Goal: Information Seeking & Learning: Understand process/instructions

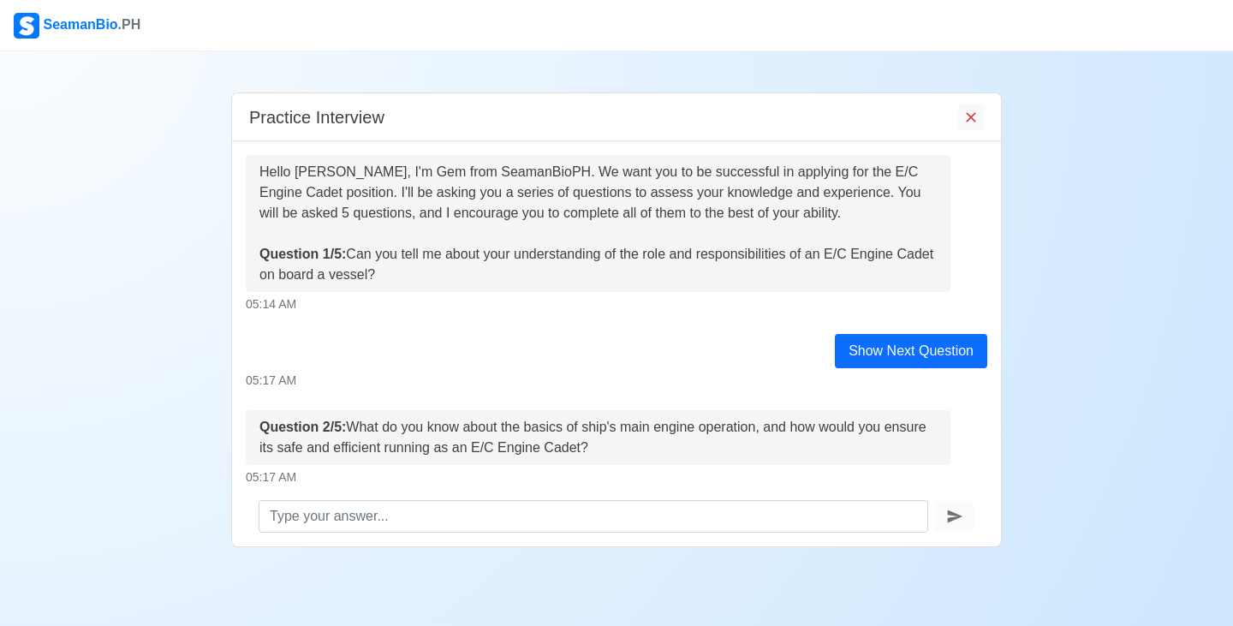
scroll to position [237, 0]
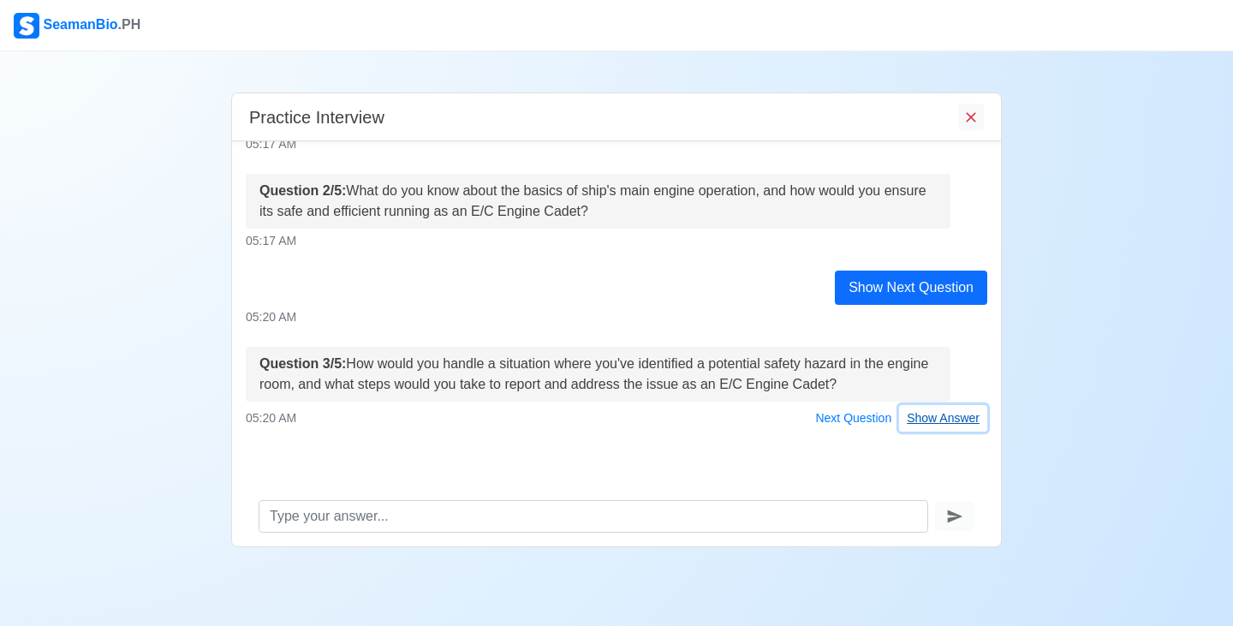
click at [926, 425] on button "Show Answer" at bounding box center [943, 418] width 88 height 27
click at [926, 425] on div "Hello [PERSON_NAME], I'm Gem from SeamanBioPH. We want you to be successful in …" at bounding box center [616, 313] width 769 height 345
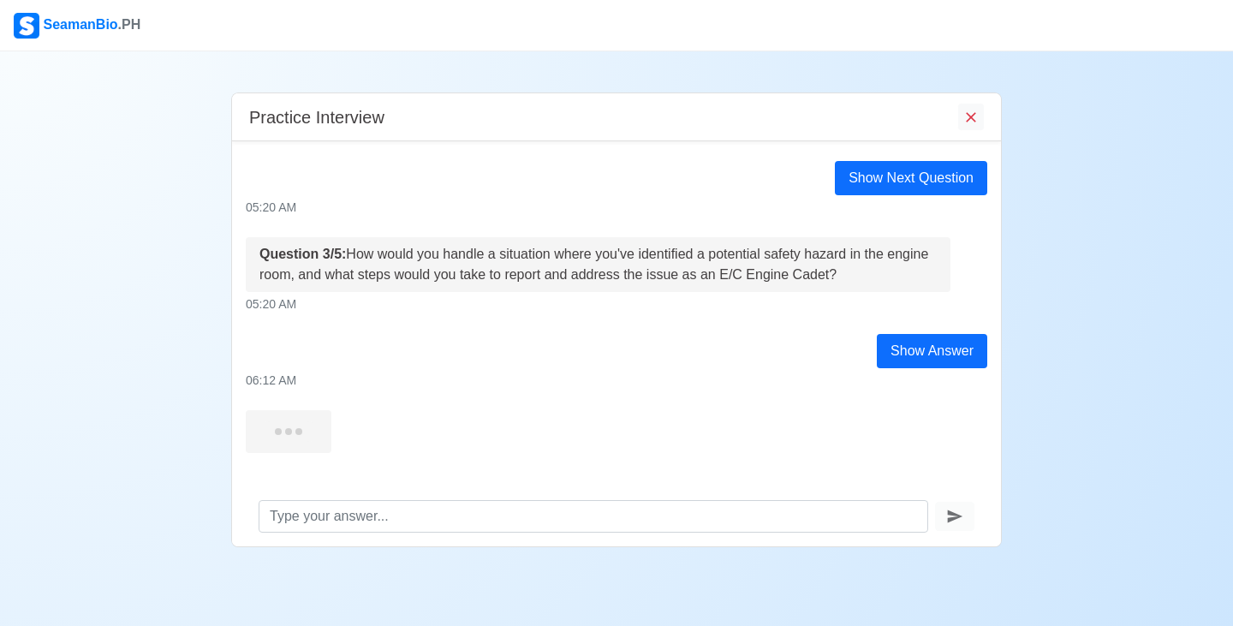
scroll to position [355, 0]
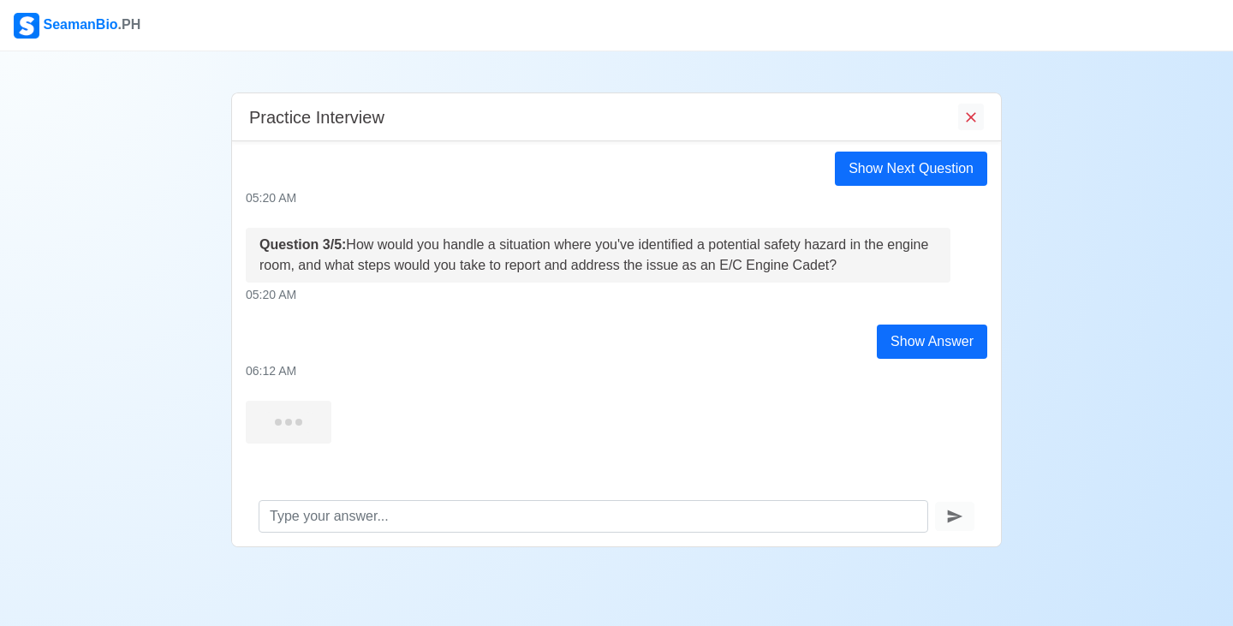
click at [811, 409] on div at bounding box center [616, 422] width 767 height 43
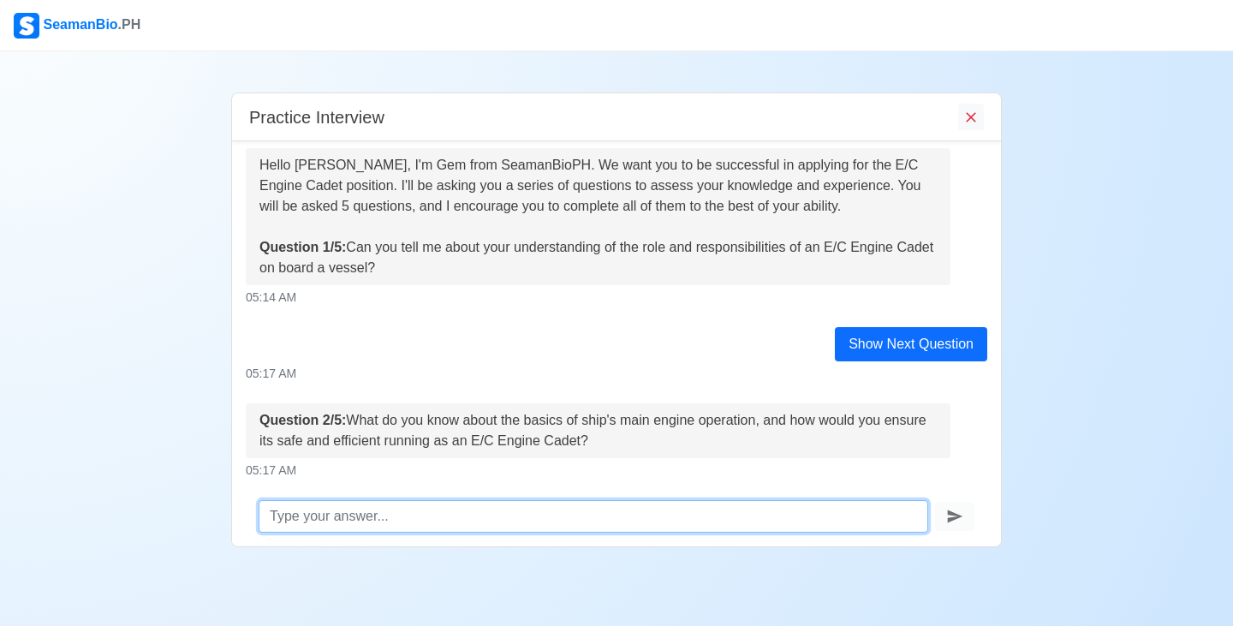
scroll to position [0, 0]
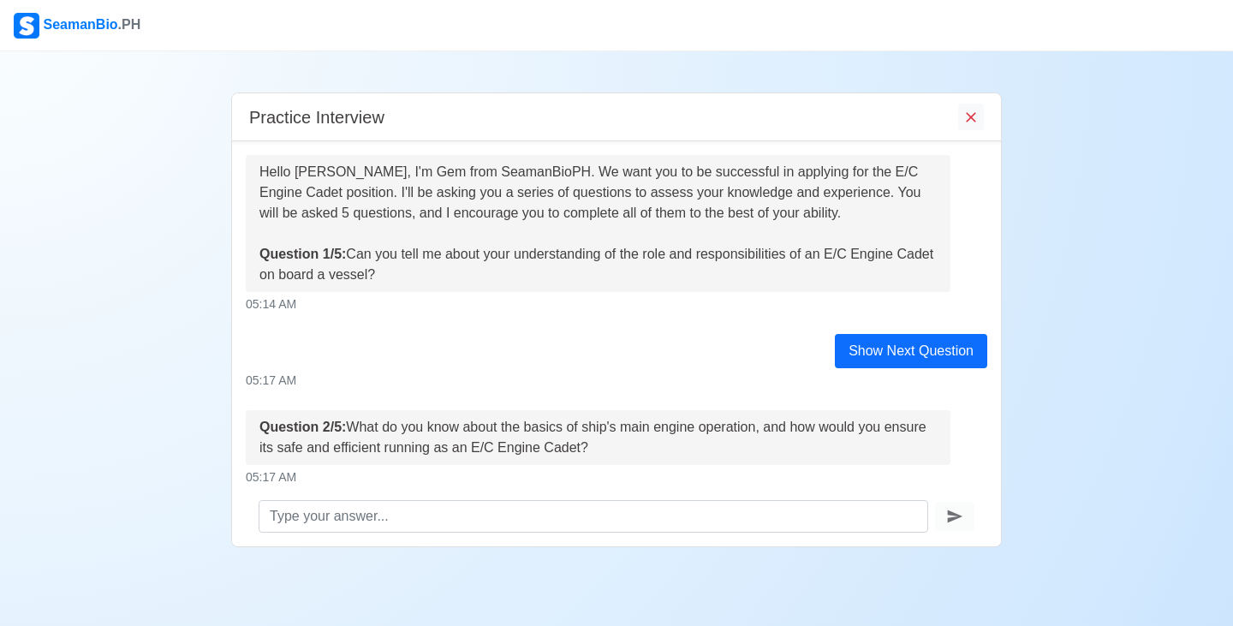
click at [745, 254] on div "Hello [PERSON_NAME], I'm Gem from SeamanBioPH. We want you to be successful in …" at bounding box center [599, 223] width 678 height 123
click at [869, 354] on div "Show Next Question" at bounding box center [911, 351] width 152 height 34
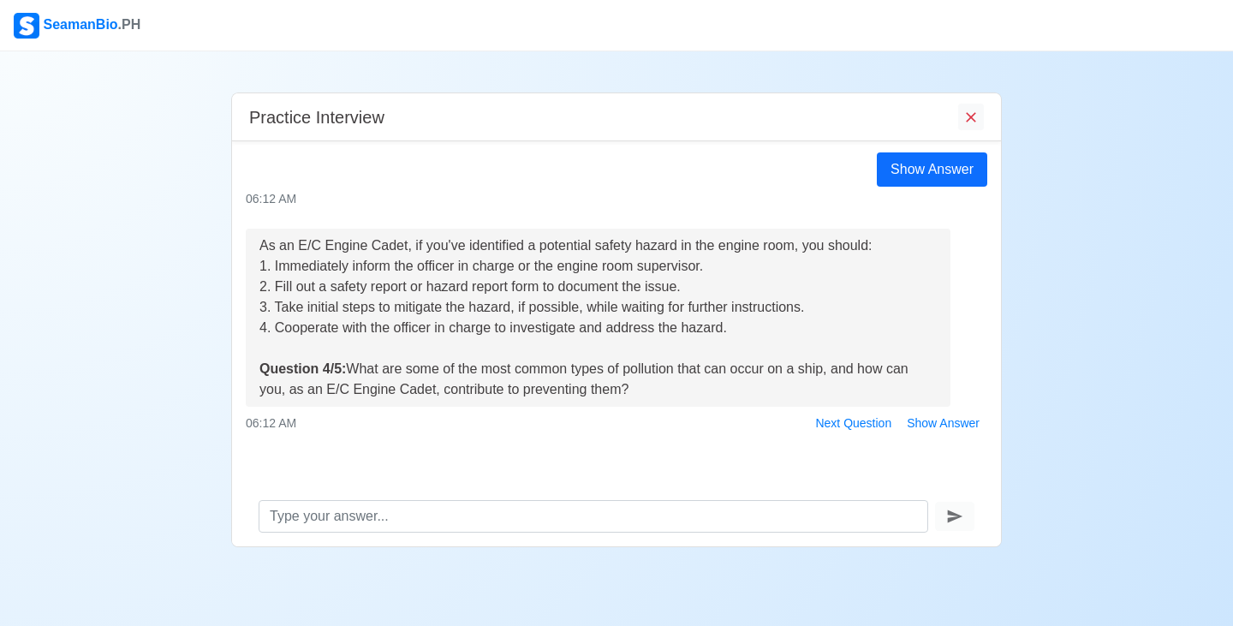
scroll to position [534, 0]
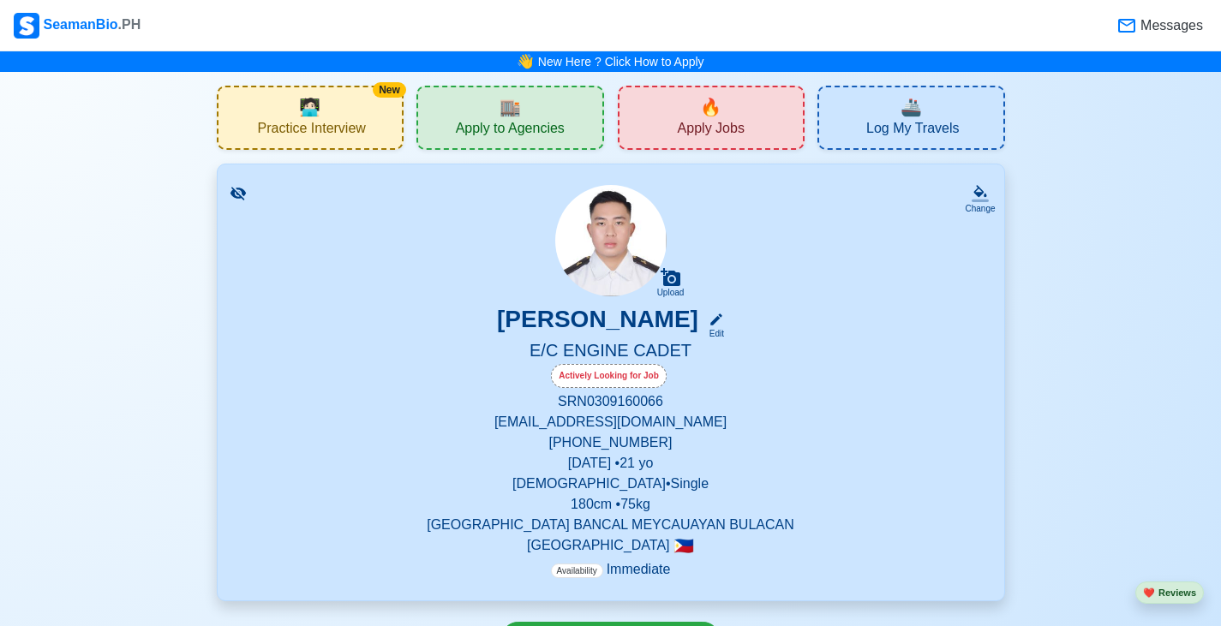
click at [365, 126] on div "New 🧑🏻‍💻 Practice Interview" at bounding box center [311, 118] width 188 height 64
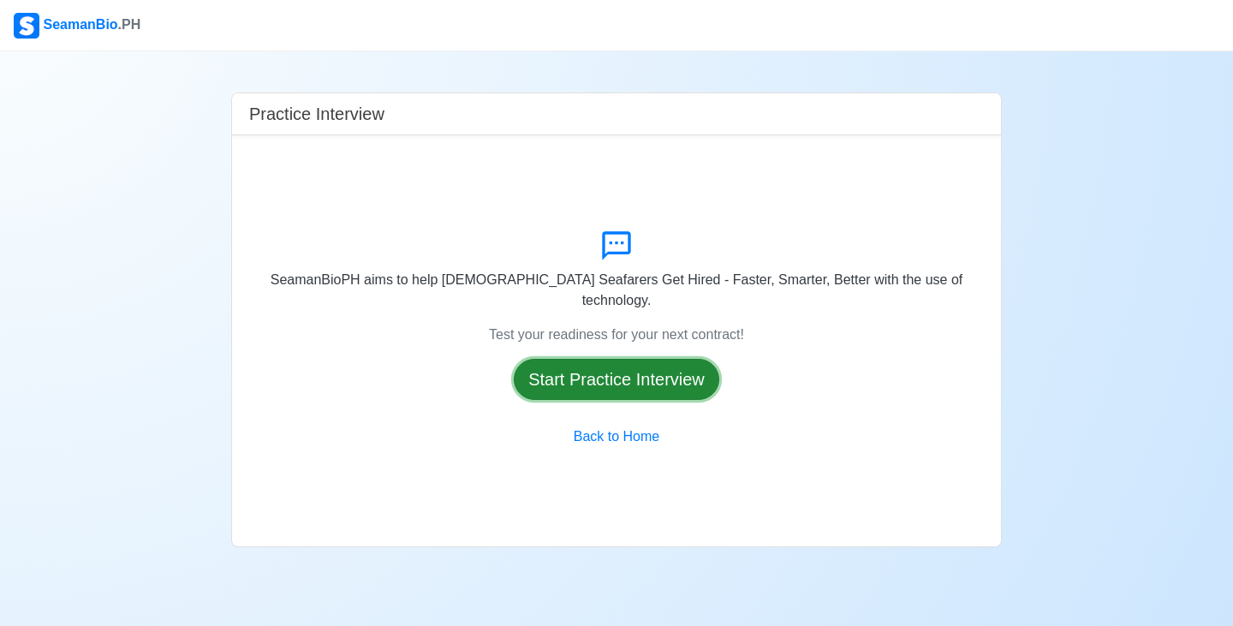
click at [672, 368] on button "Start Practice Interview" at bounding box center [617, 379] width 206 height 41
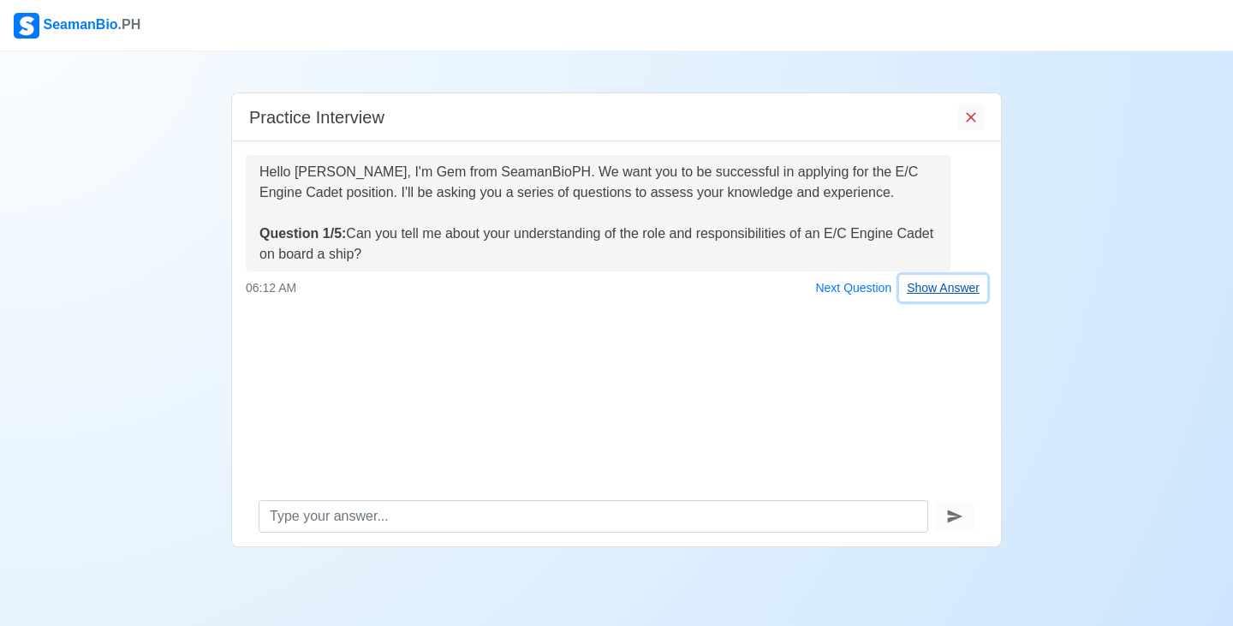
click at [959, 300] on button "Show Answer" at bounding box center [943, 288] width 88 height 27
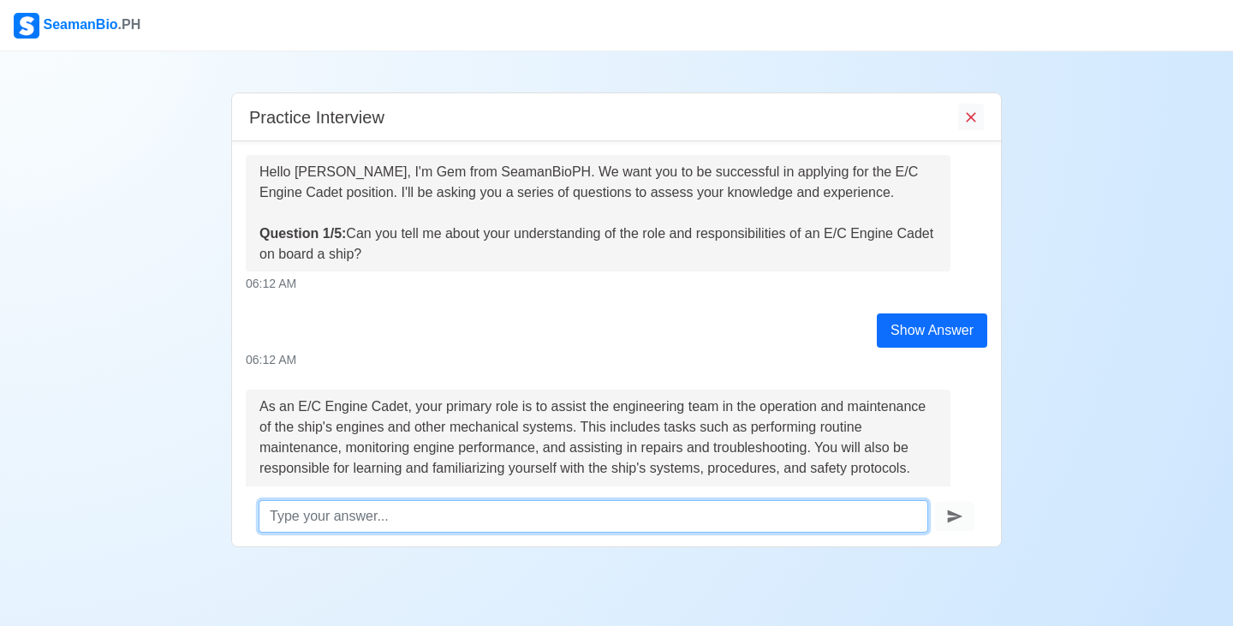
scroll to position [146, 0]
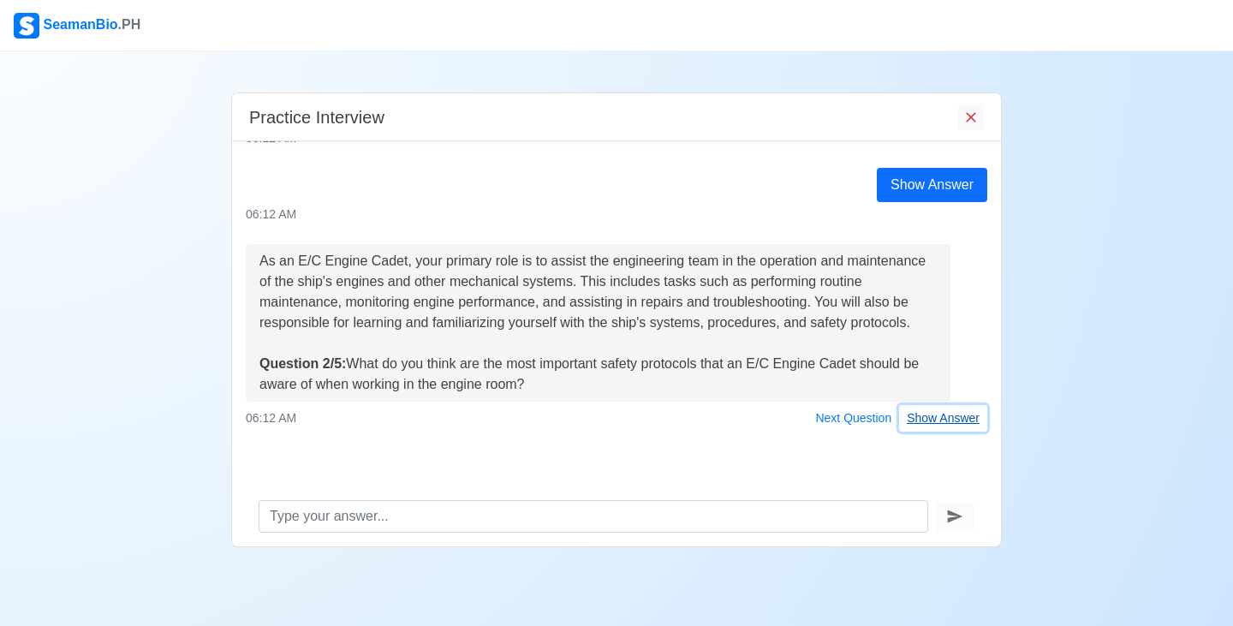
click at [916, 421] on button "Show Answer" at bounding box center [943, 418] width 88 height 27
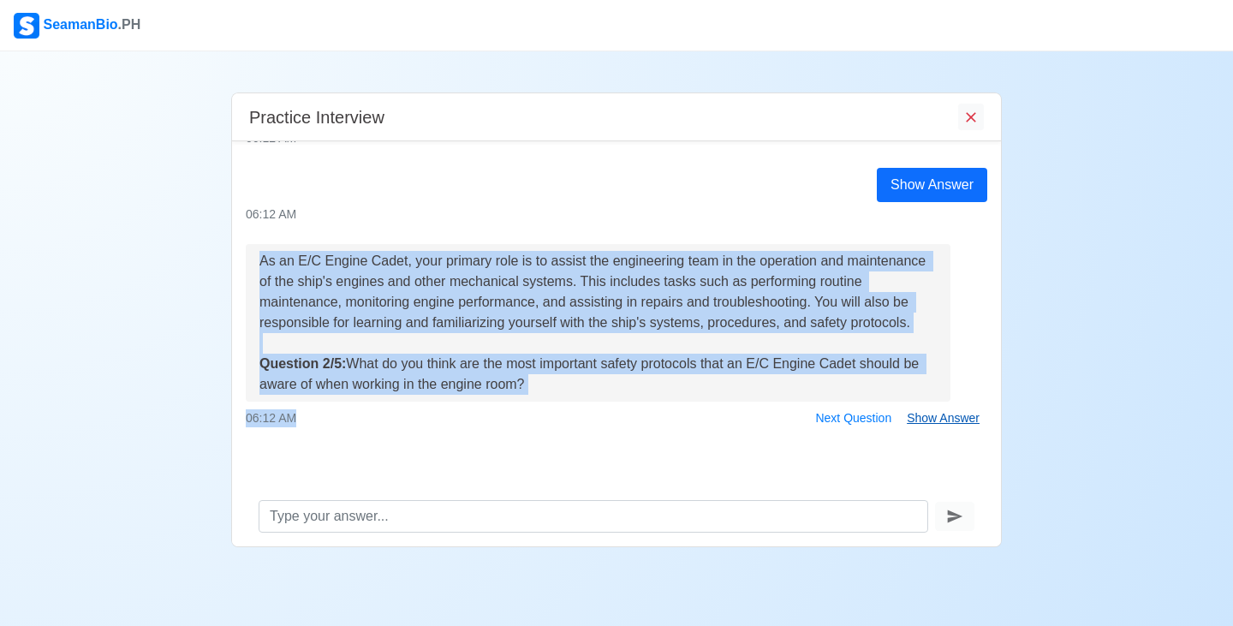
click at [916, 421] on div "06:12 AM Next Question Show Answer" at bounding box center [617, 418] width 742 height 27
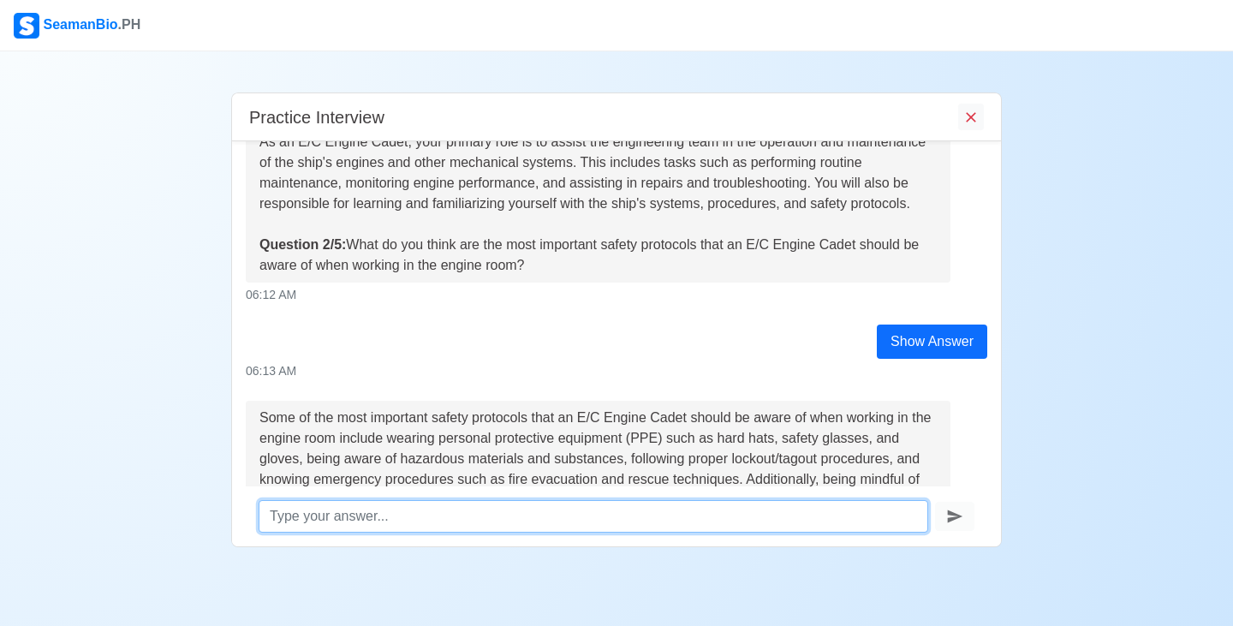
scroll to position [463, 0]
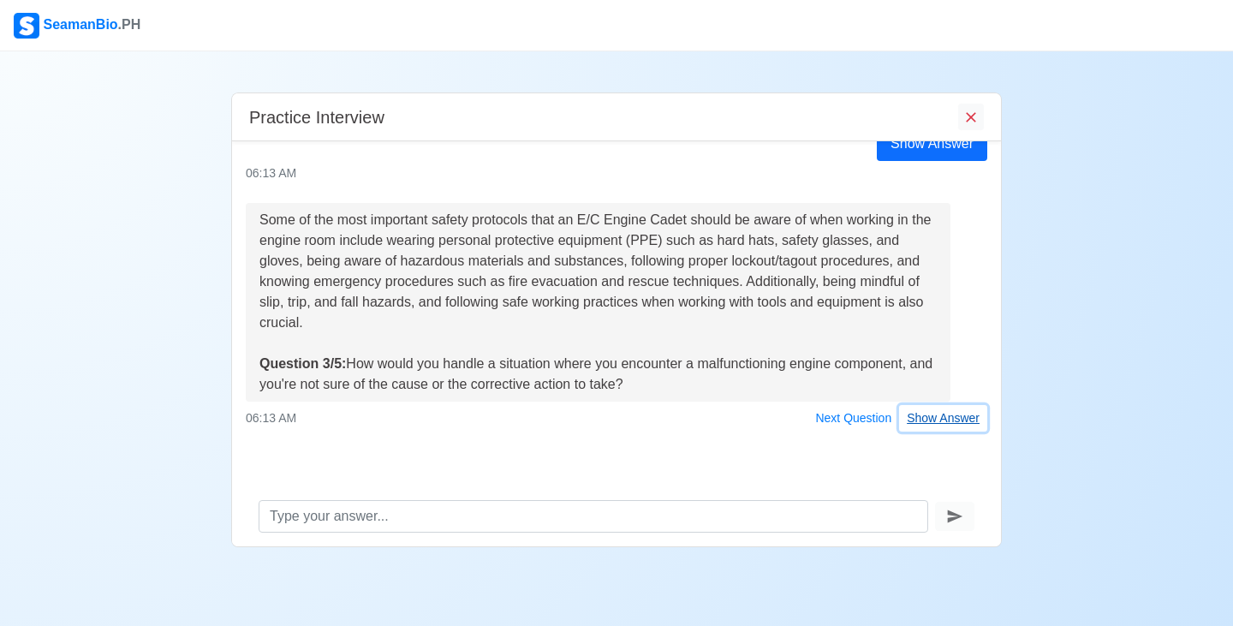
click at [913, 427] on button "Show Answer" at bounding box center [943, 418] width 88 height 27
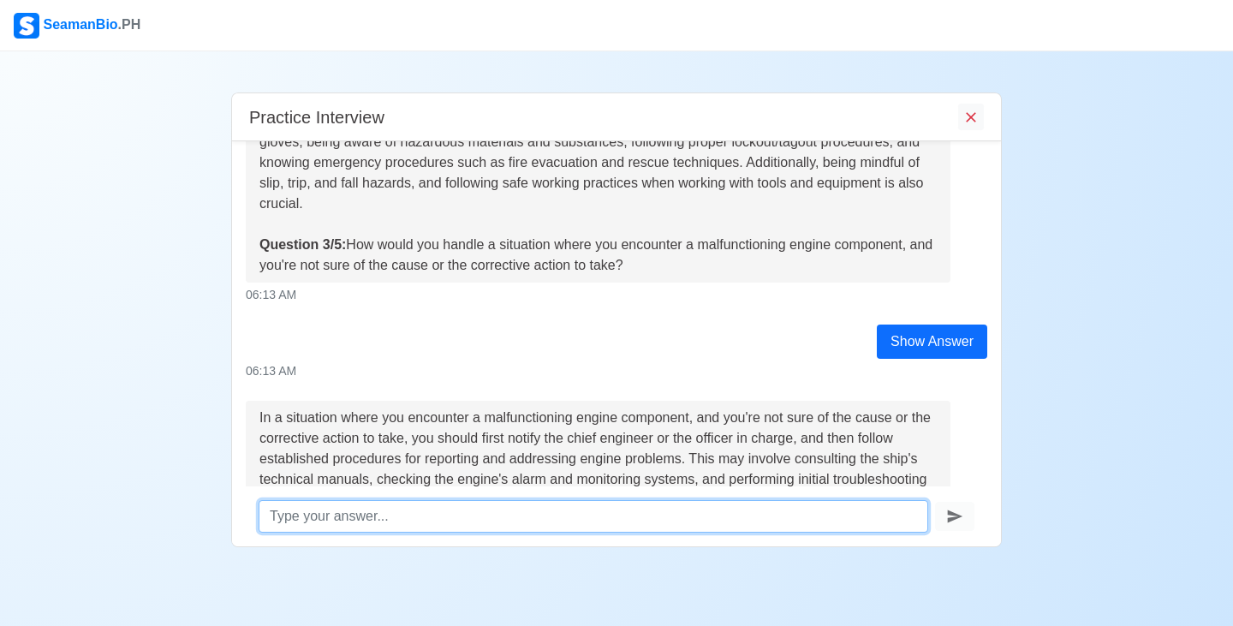
scroll to position [801, 0]
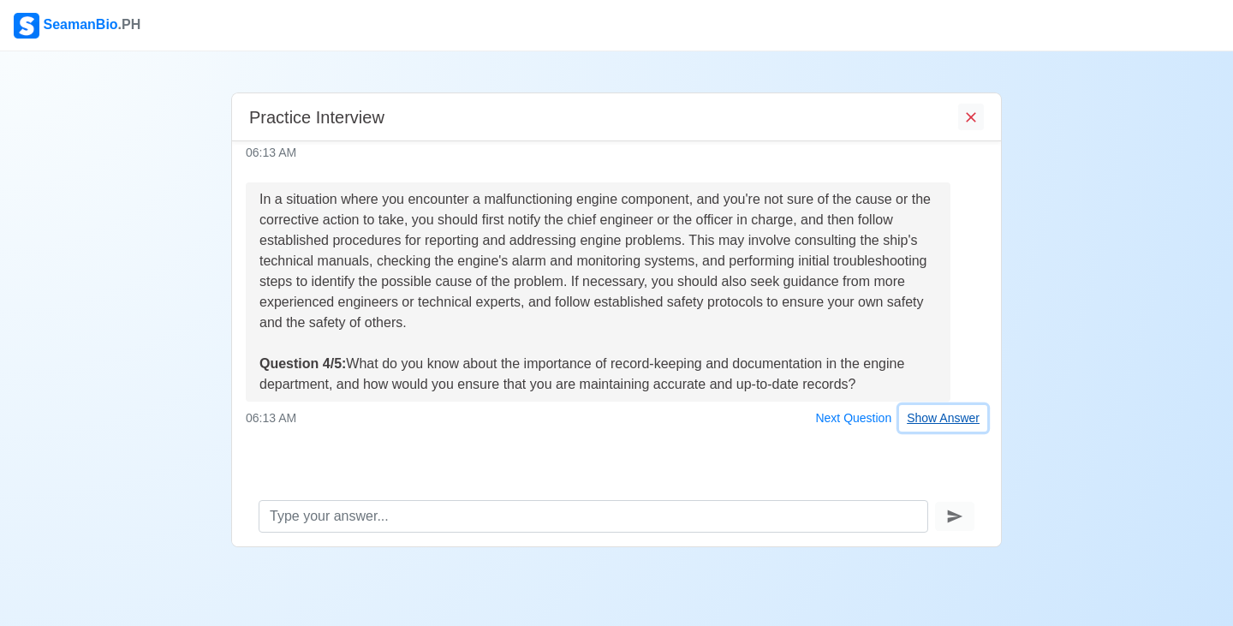
click at [934, 421] on button "Show Answer" at bounding box center [943, 418] width 88 height 27
click at [934, 421] on div "06:13 AM Next Question Show Answer" at bounding box center [617, 418] width 742 height 27
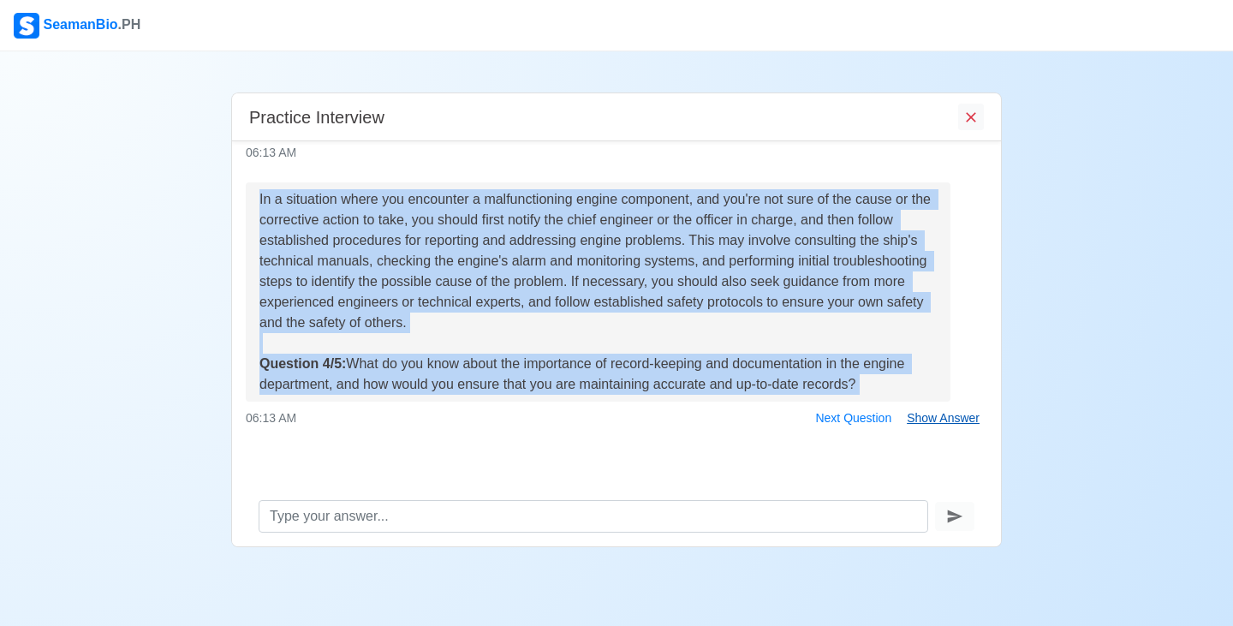
click at [934, 421] on div "06:13 AM Next Question Show Answer" at bounding box center [617, 418] width 742 height 27
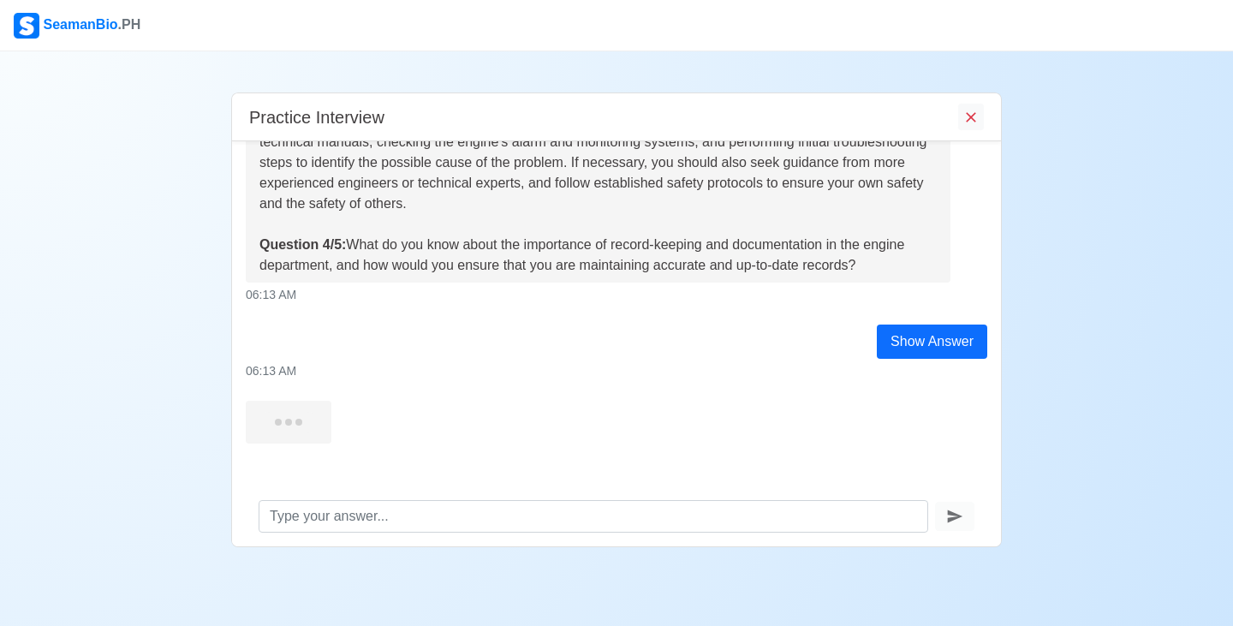
click at [792, 421] on div at bounding box center [616, 422] width 767 height 43
click at [793, 421] on div at bounding box center [616, 422] width 767 height 43
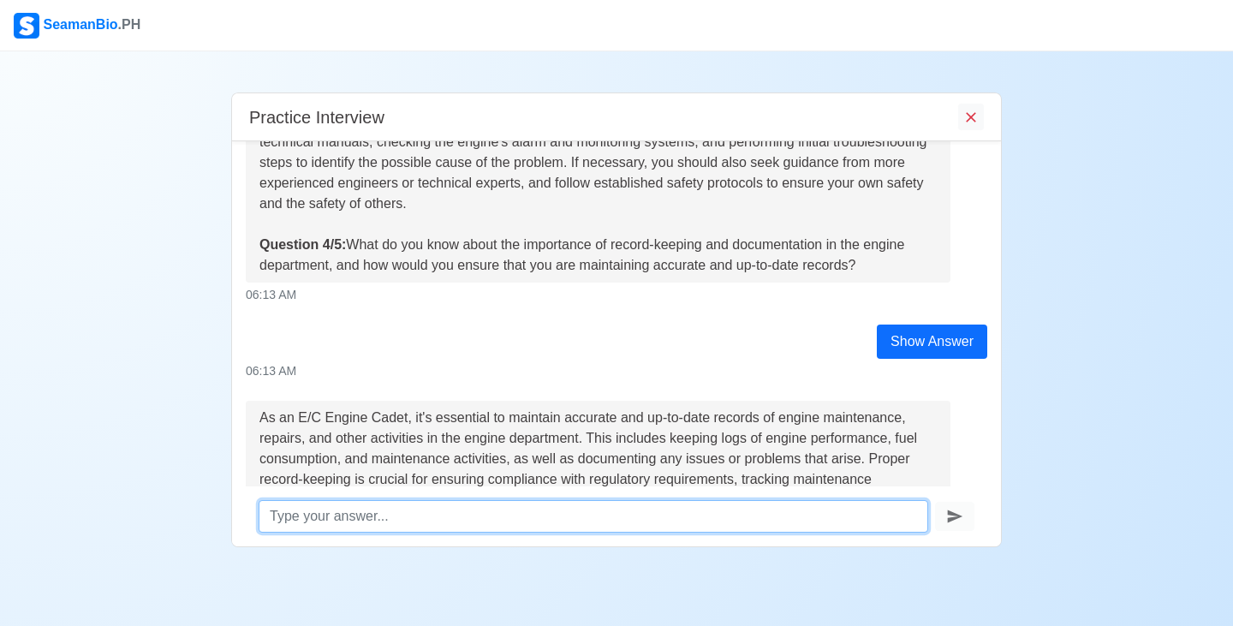
scroll to position [1159, 0]
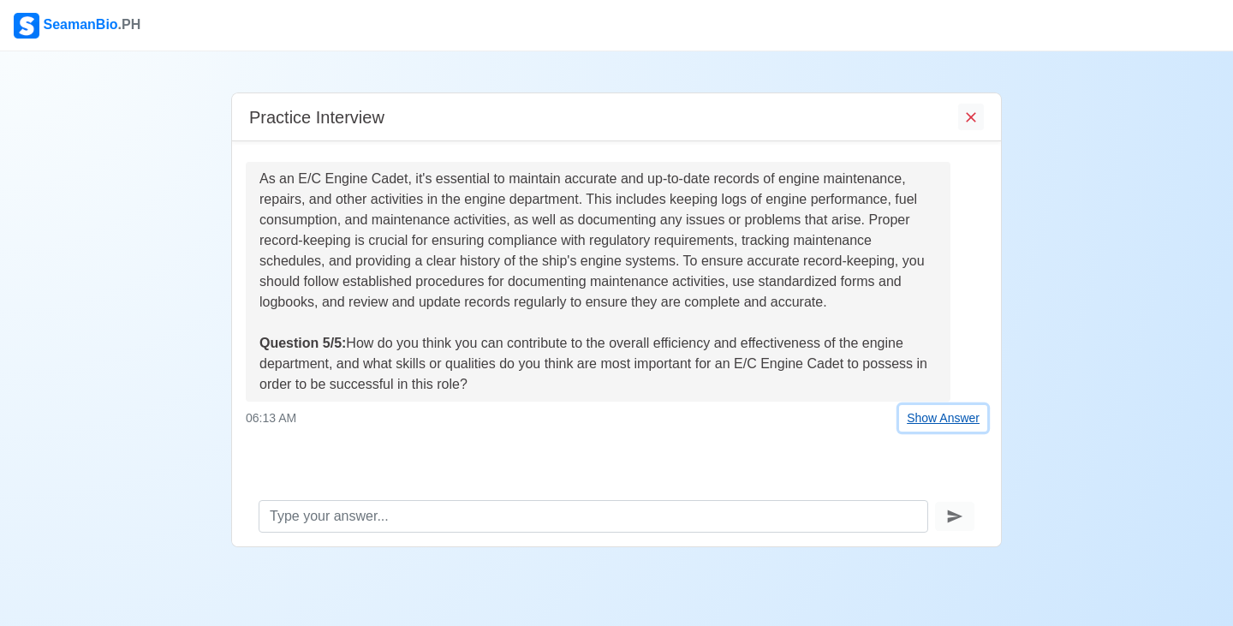
click at [919, 425] on button "Show Answer" at bounding box center [943, 418] width 88 height 27
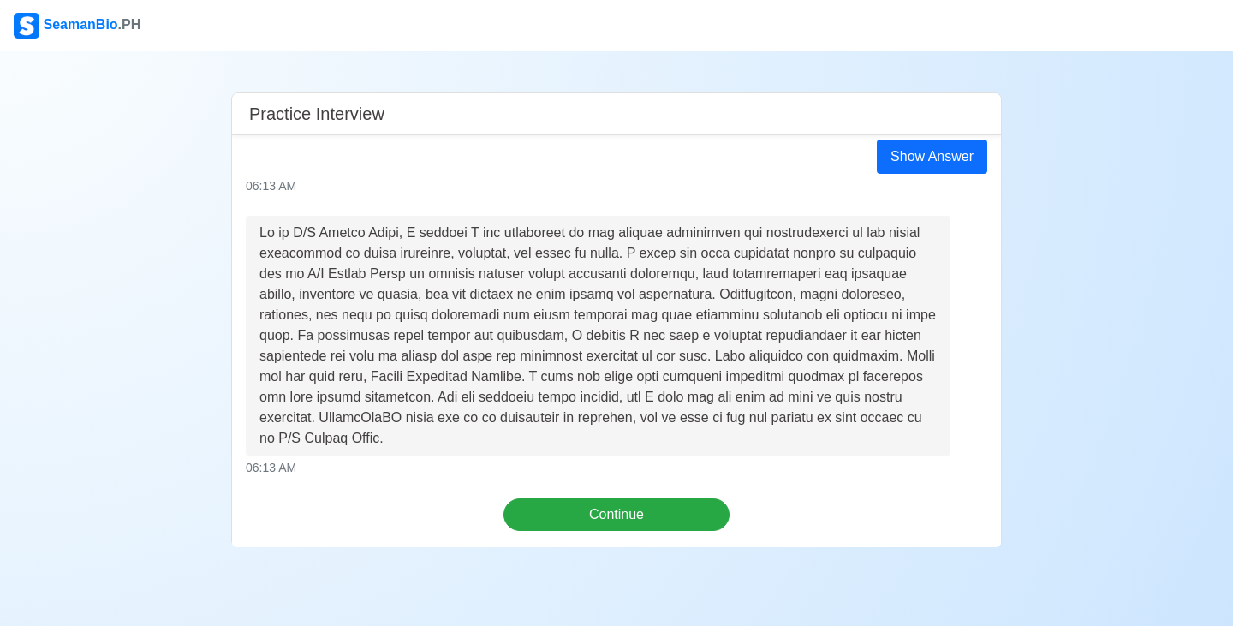
scroll to position [1542, 0]
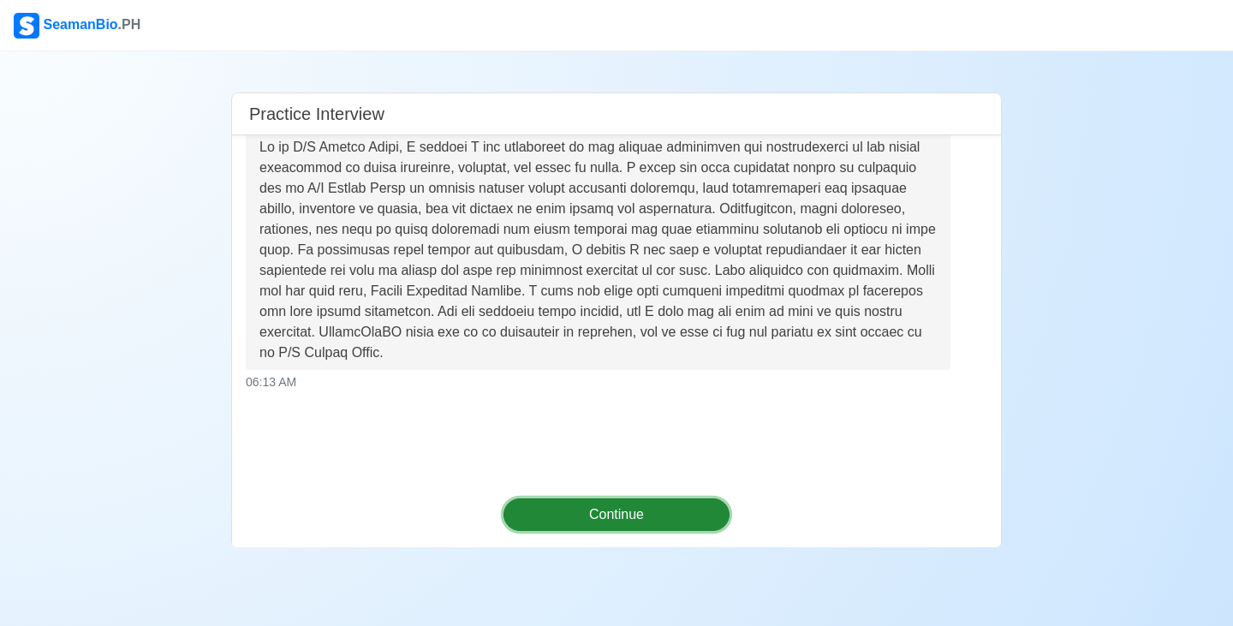
click at [640, 516] on button "Continue" at bounding box center [617, 515] width 227 height 33
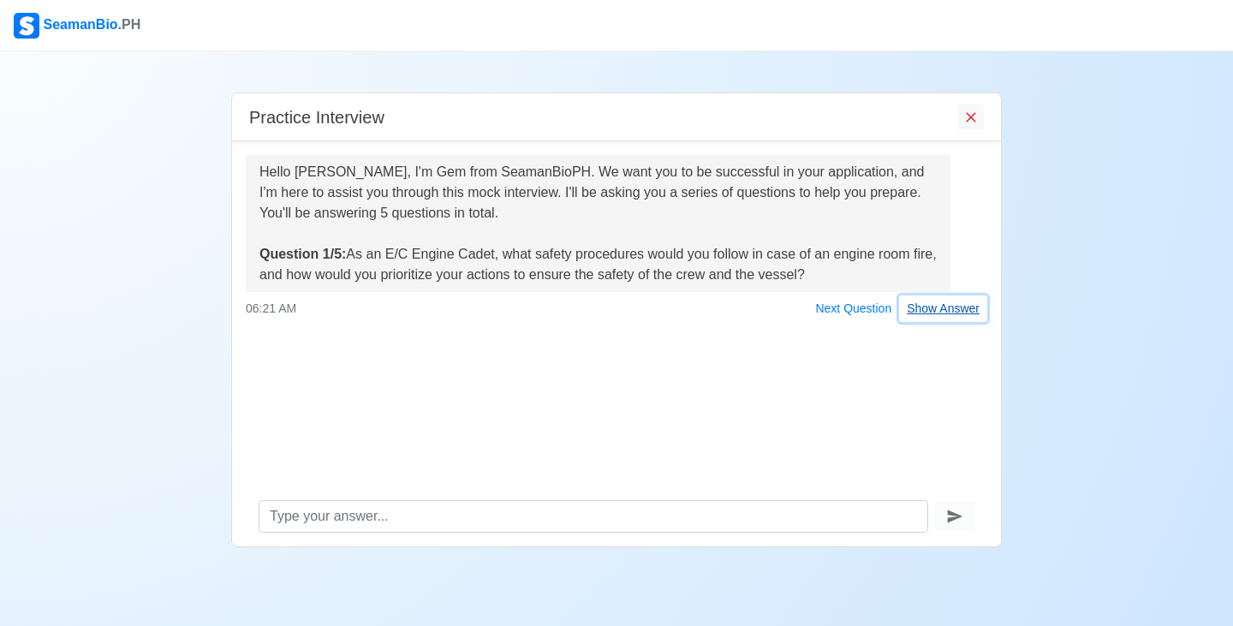
click at [938, 314] on button "Show Answer" at bounding box center [943, 309] width 88 height 27
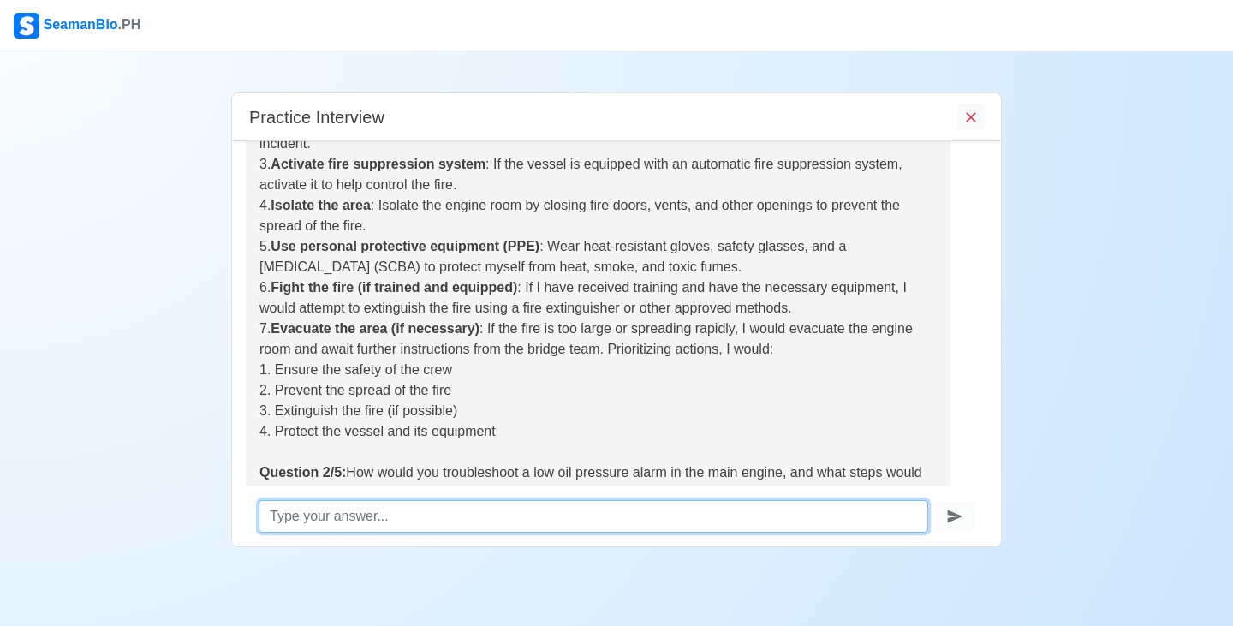
scroll to position [284, 0]
